Goal: Navigation & Orientation: Find specific page/section

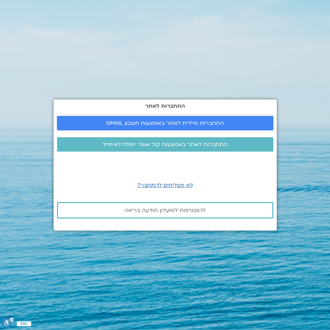
click at [205, 120] on span "התחברות מיידית לאתר באמצעות חשבון GMAIL" at bounding box center [165, 123] width 118 height 6
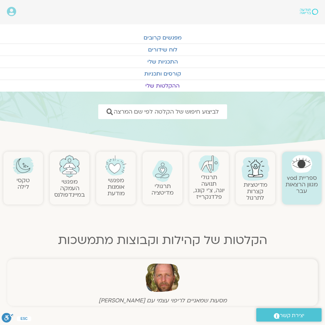
click at [164, 82] on link "ההקלטות שלי" at bounding box center [162, 86] width 325 height 12
